Goal: Understand process/instructions: Learn how to perform a task or action

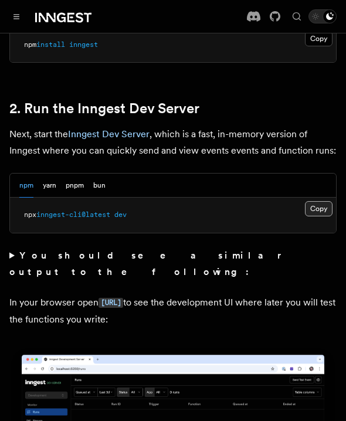
click at [312, 201] on button "Copy Copied" at bounding box center [319, 208] width 28 height 15
click at [319, 201] on button "Copy Copied" at bounding box center [319, 208] width 28 height 15
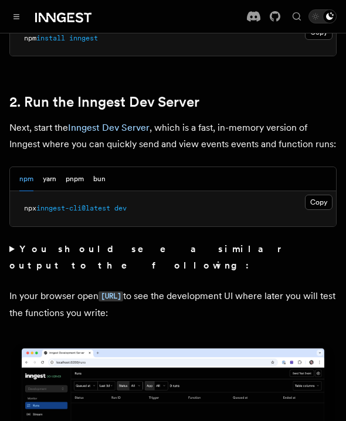
scroll to position [863, 0]
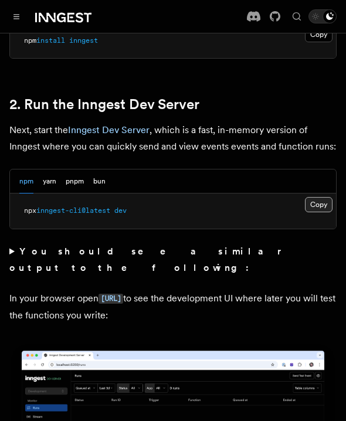
click at [319, 197] on button "Copy Copied" at bounding box center [319, 204] width 28 height 15
click at [315, 197] on button "Copy Copied" at bounding box center [319, 204] width 28 height 15
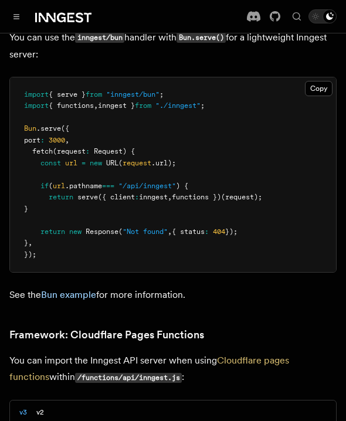
scroll to position [2158, 0]
